Goal: Task Accomplishment & Management: Use online tool/utility

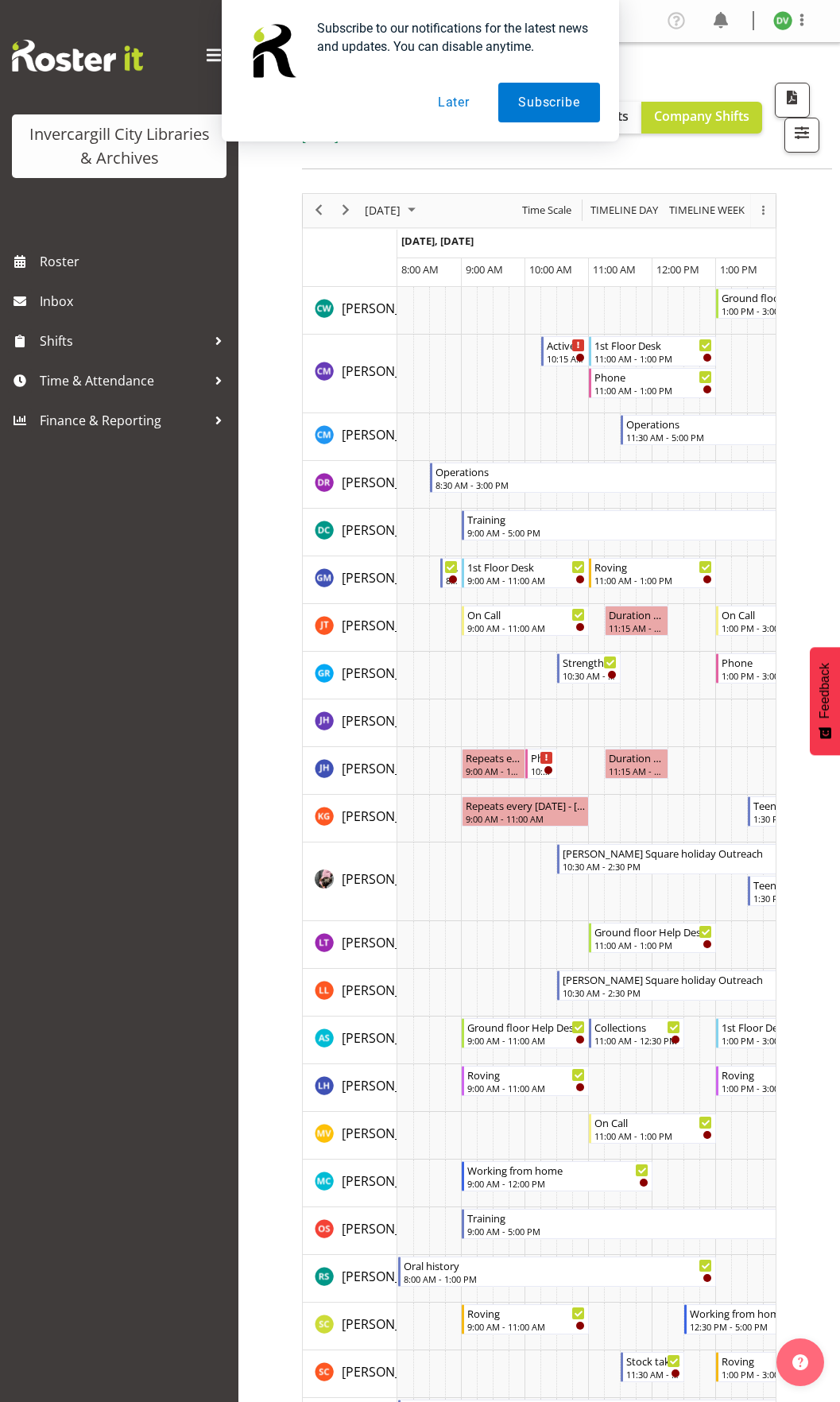
click at [117, 1020] on div "Invercargill City Libraries & Archives Roster Inbox Shifts Time & Attendance Fi…" at bounding box center [119, 701] width 238 height 1402
drag, startPoint x: 117, startPoint y: 1020, endPoint x: 241, endPoint y: 927, distance: 155.0
click at [241, 927] on div "Roster Published until [DATE] Your Shifts Department Shifts Company Shifts All …" at bounding box center [539, 1163] width 601 height 2241
click at [86, 245] on link "Roster" at bounding box center [119, 262] width 238 height 40
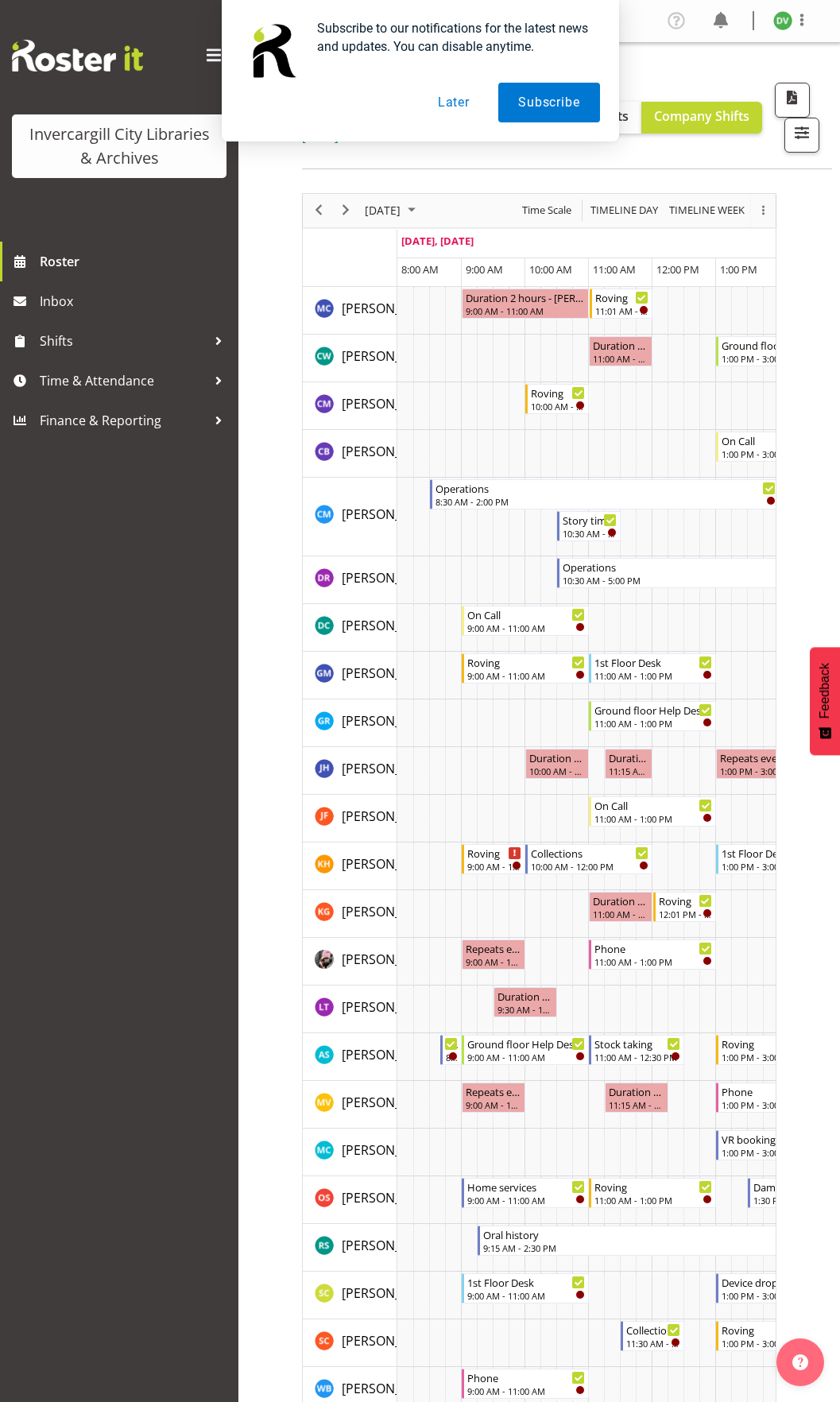
click at [459, 112] on button "Later" at bounding box center [453, 103] width 72 height 40
